Goal: Information Seeking & Learning: Find specific fact

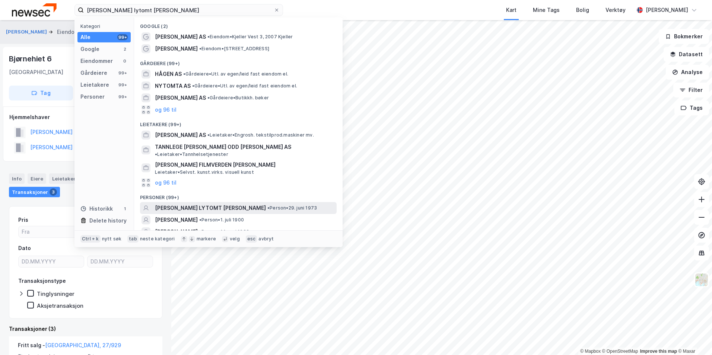
type input "[PERSON_NAME] lytomt [PERSON_NAME]"
click at [192, 204] on span "[PERSON_NAME]" at bounding box center [210, 208] width 111 height 9
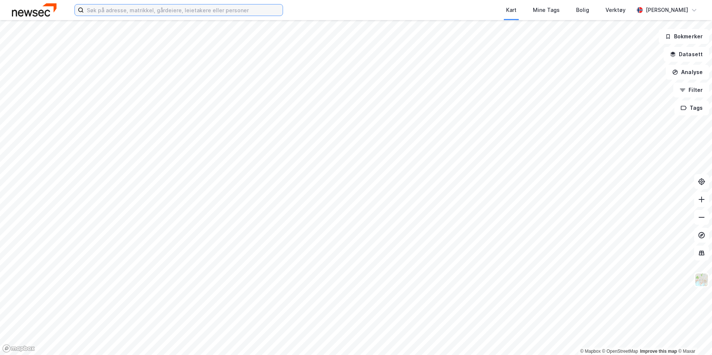
click at [109, 10] on input at bounding box center [183, 9] width 199 height 11
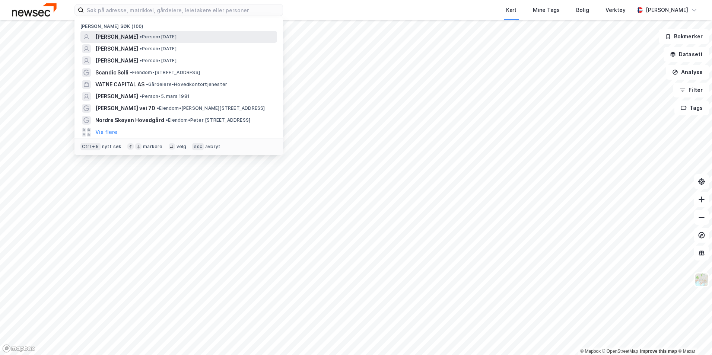
click at [122, 34] on span "[PERSON_NAME]" at bounding box center [116, 36] width 43 height 9
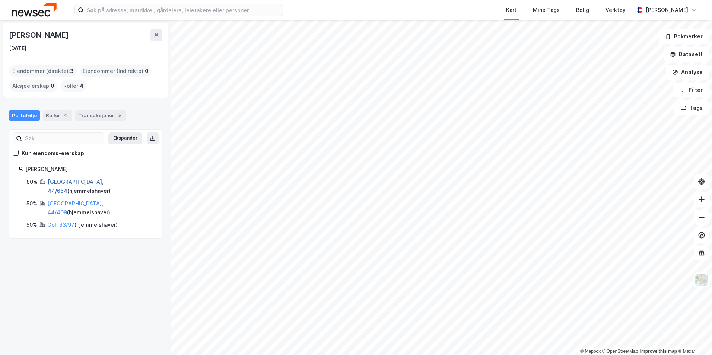
click at [74, 183] on link "[GEOGRAPHIC_DATA], 44/664" at bounding box center [76, 186] width 56 height 15
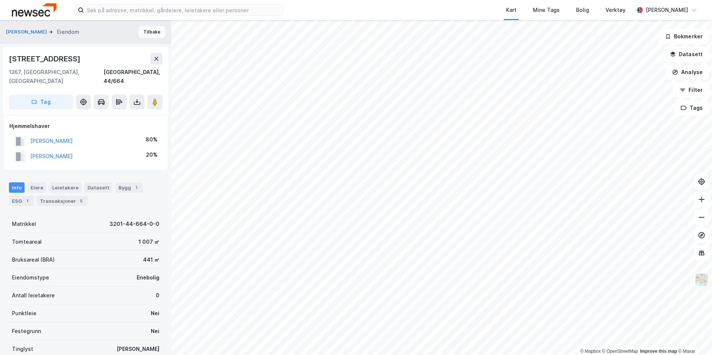
click at [146, 37] on button "Tilbake" at bounding box center [152, 32] width 27 height 12
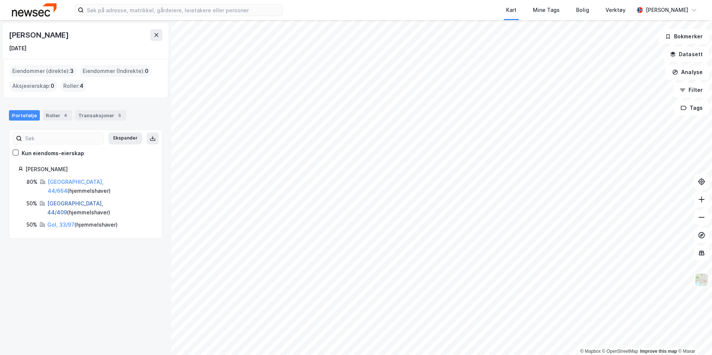
click at [58, 200] on link "[GEOGRAPHIC_DATA], 44/409" at bounding box center [75, 207] width 56 height 15
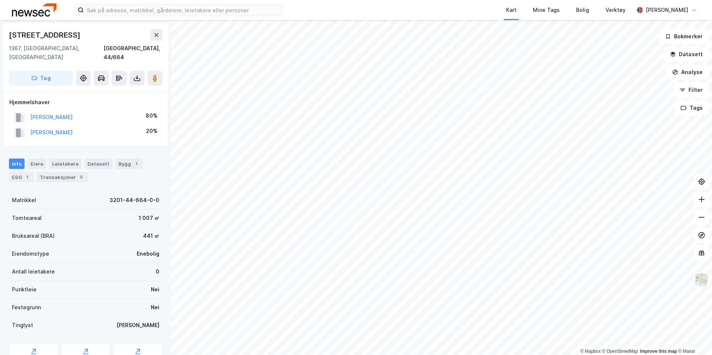
drag, startPoint x: 83, startPoint y: 123, endPoint x: 29, endPoint y: 127, distance: 53.8
click at [29, 127] on div "[PERSON_NAME] 20%" at bounding box center [85, 132] width 153 height 15
copy button "[PERSON_NAME]"
